Goal: Find specific page/section: Find specific page/section

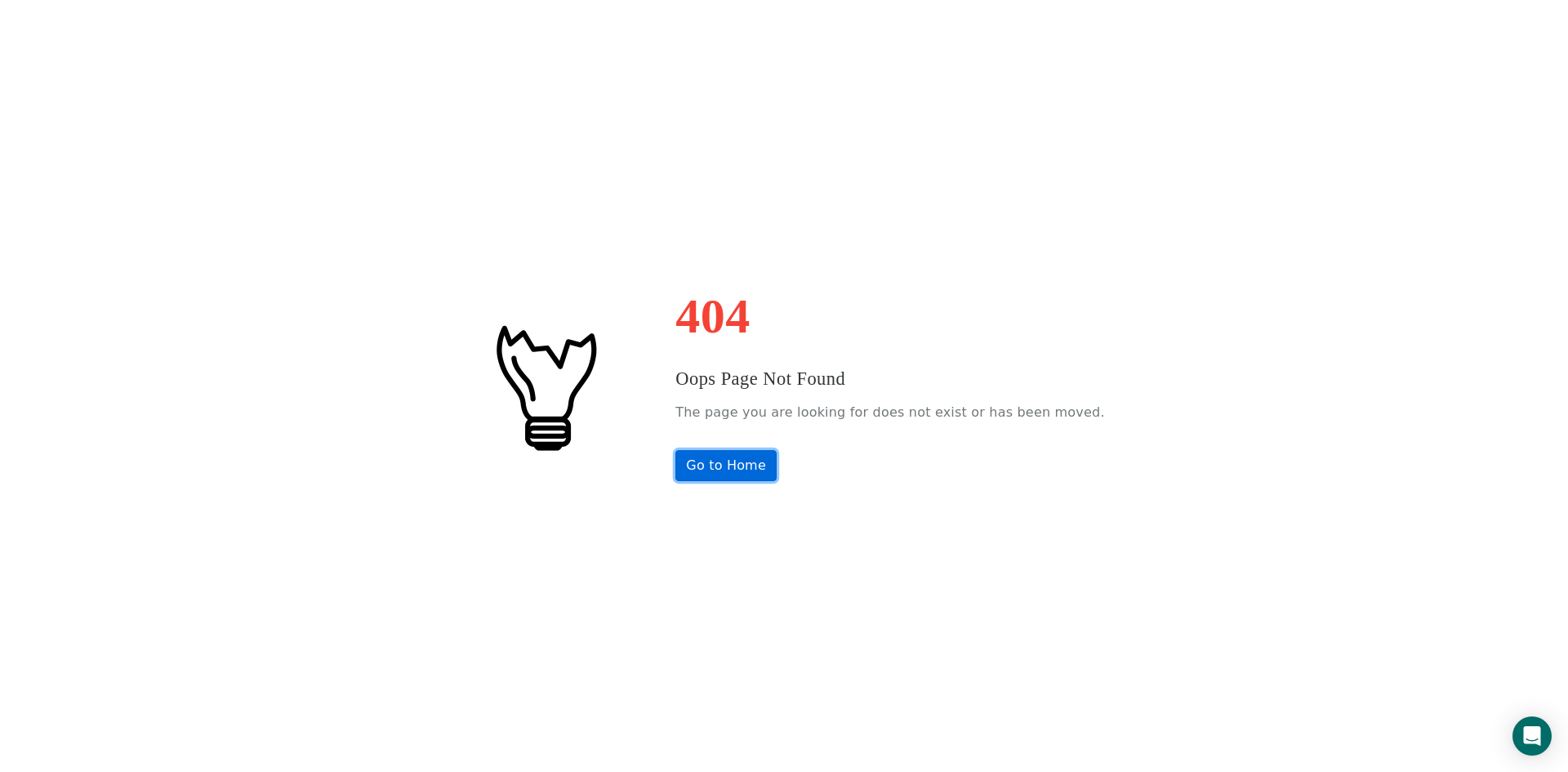
click at [759, 477] on link "Go to Home" at bounding box center [725, 465] width 101 height 31
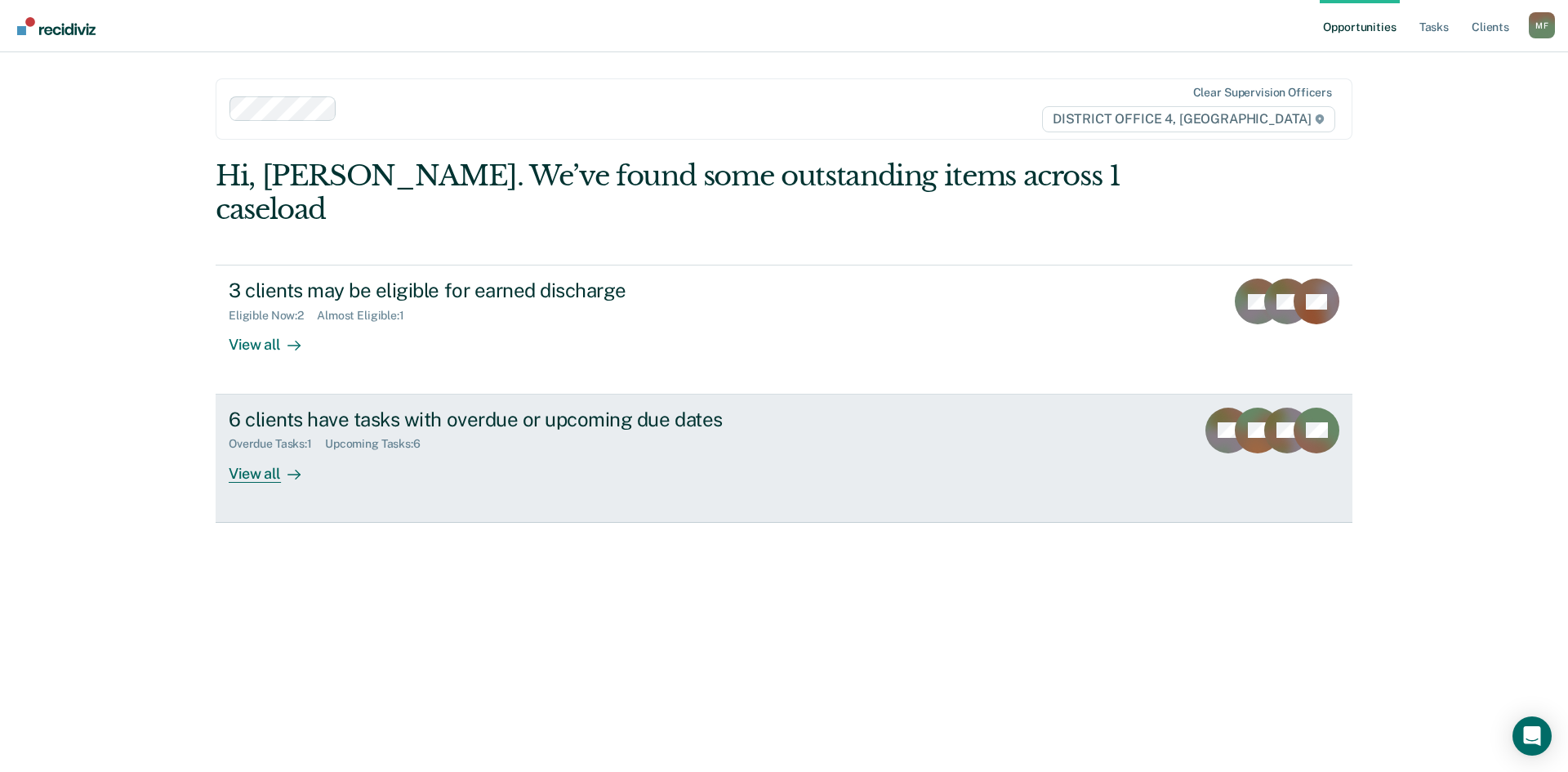
click at [255, 451] on div "View all" at bounding box center [274, 466] width 91 height 31
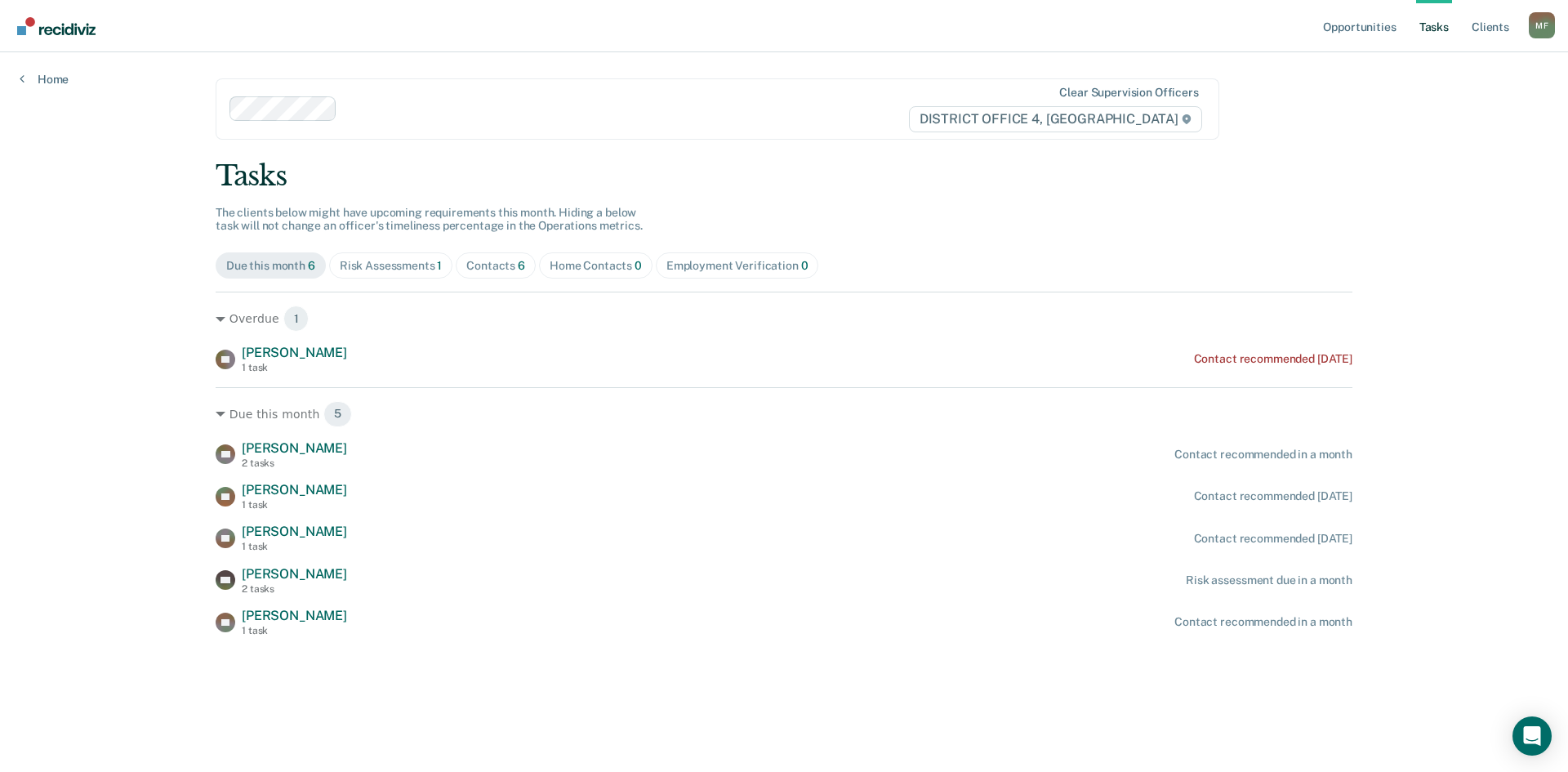
click at [403, 261] on div "Risk Assessments 1" at bounding box center [391, 266] width 103 height 14
